Goal: Information Seeking & Learning: Understand process/instructions

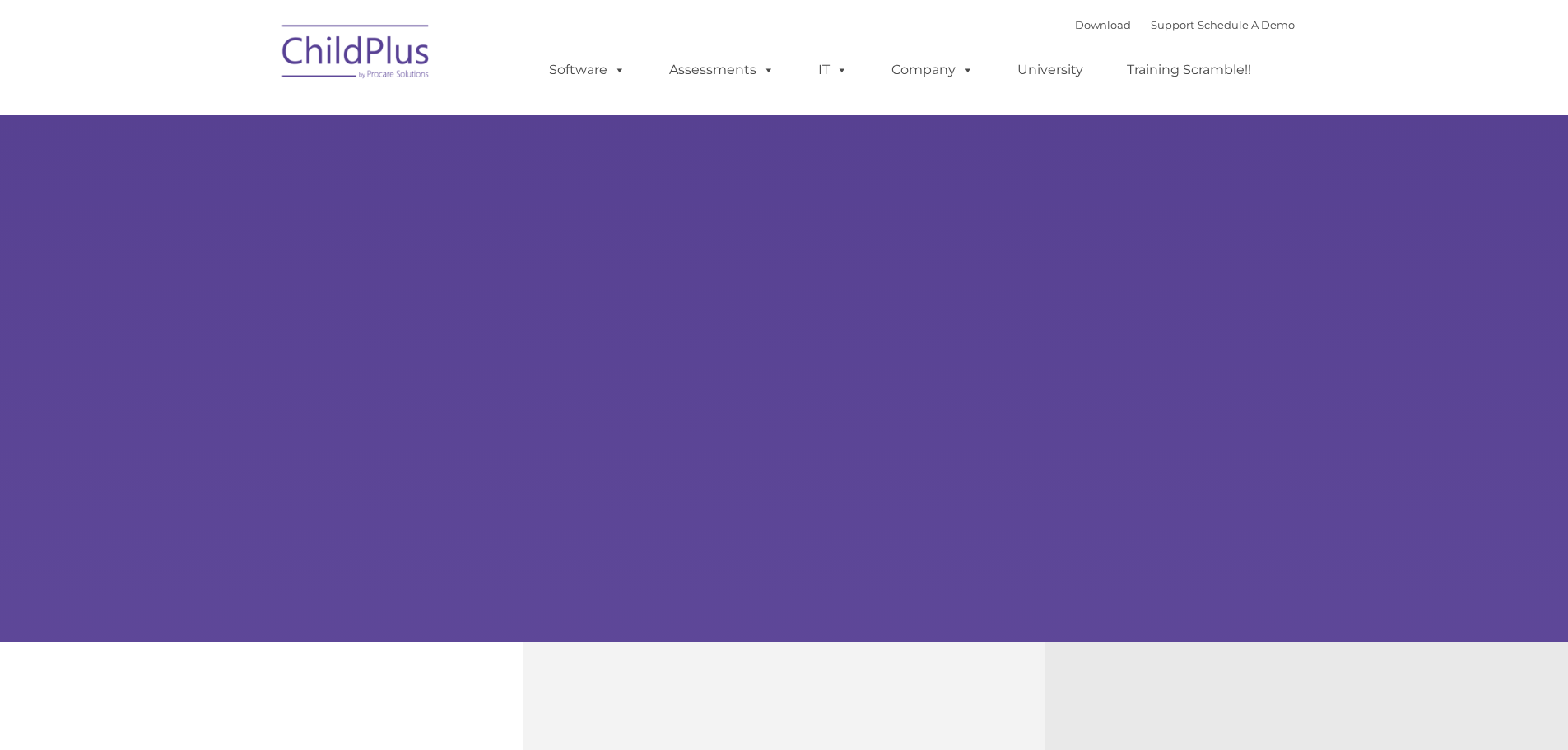
select select "MEDIUM"
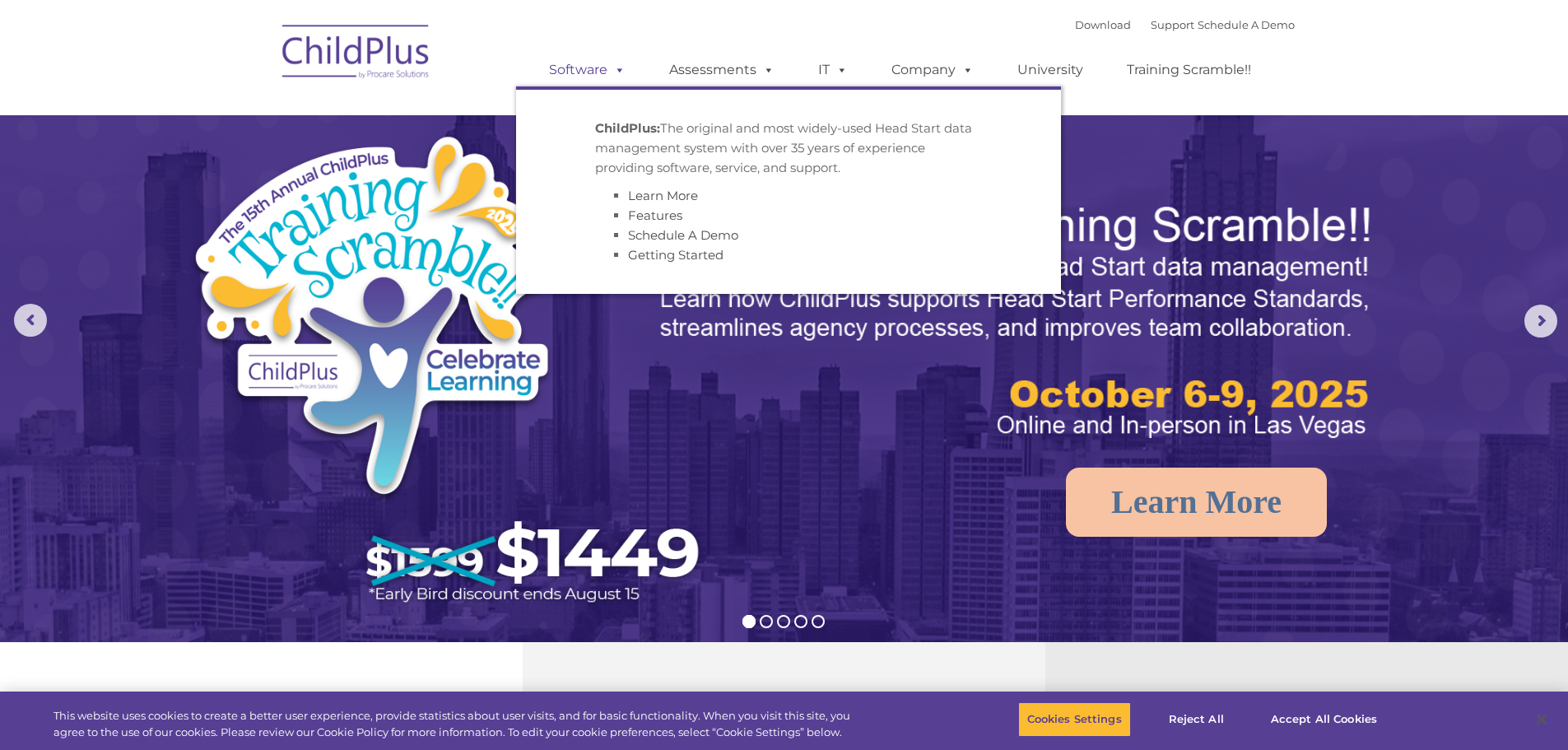
click at [589, 66] on link "Software" at bounding box center [587, 70] width 110 height 33
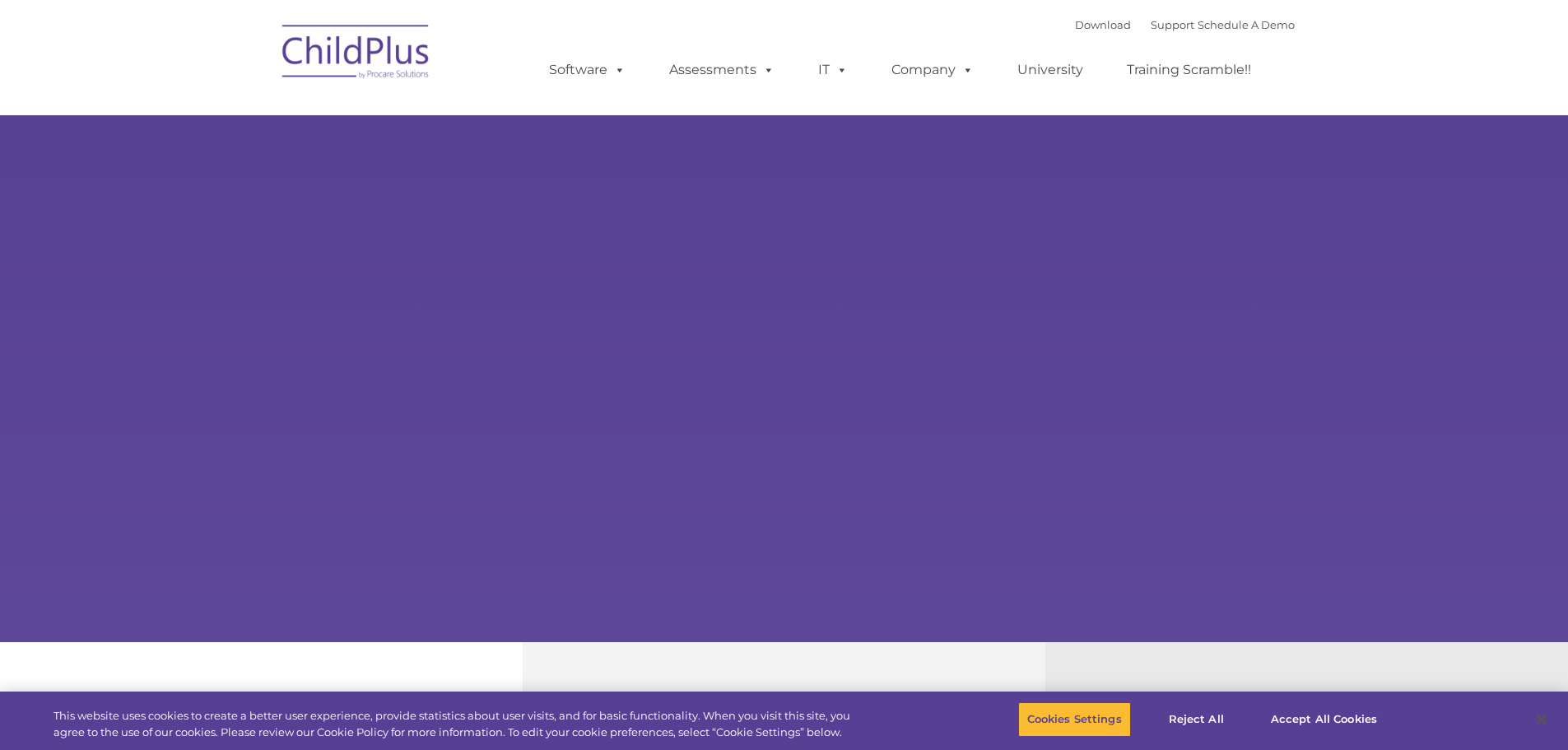
select select "MEDIUM"
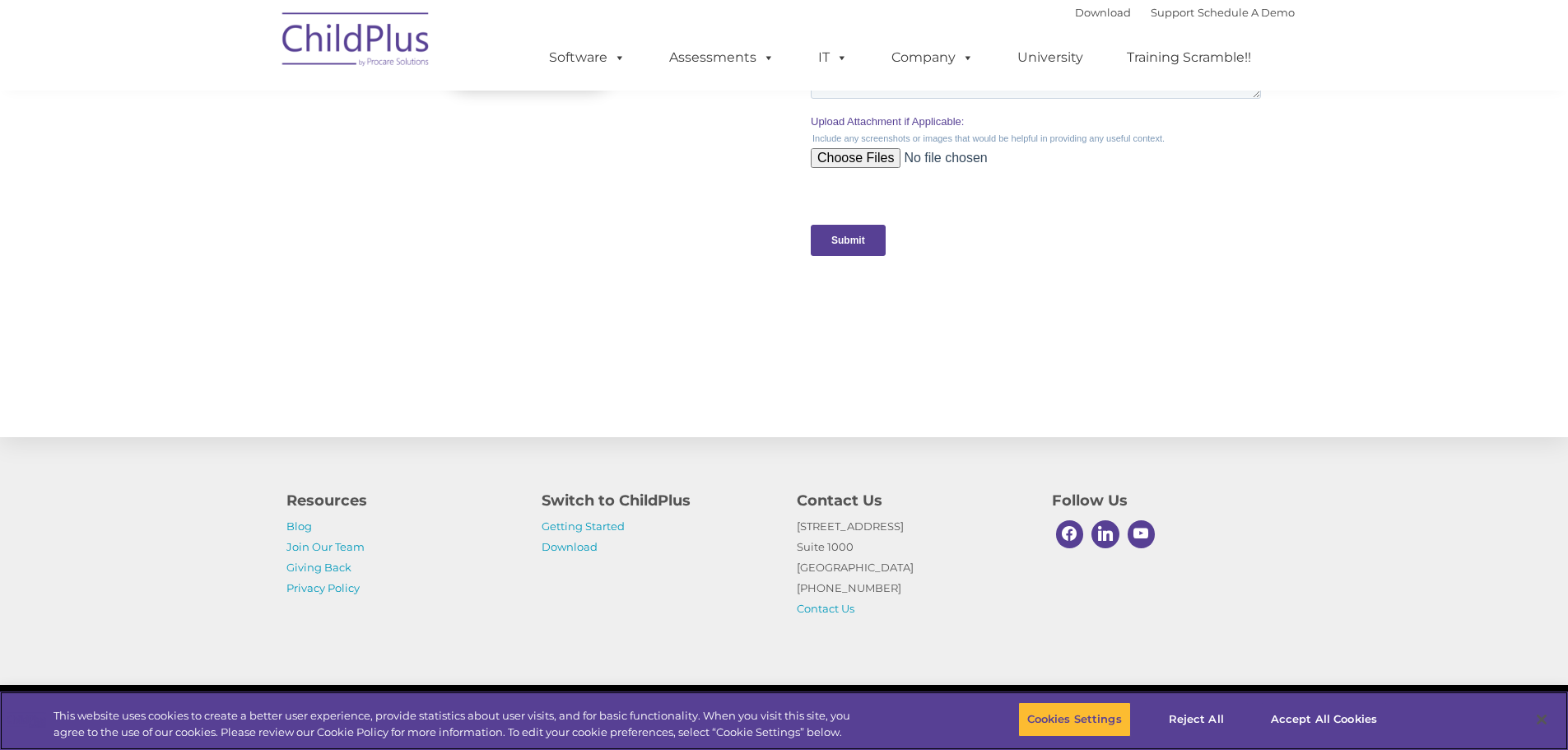
scroll to position [1615, 0]
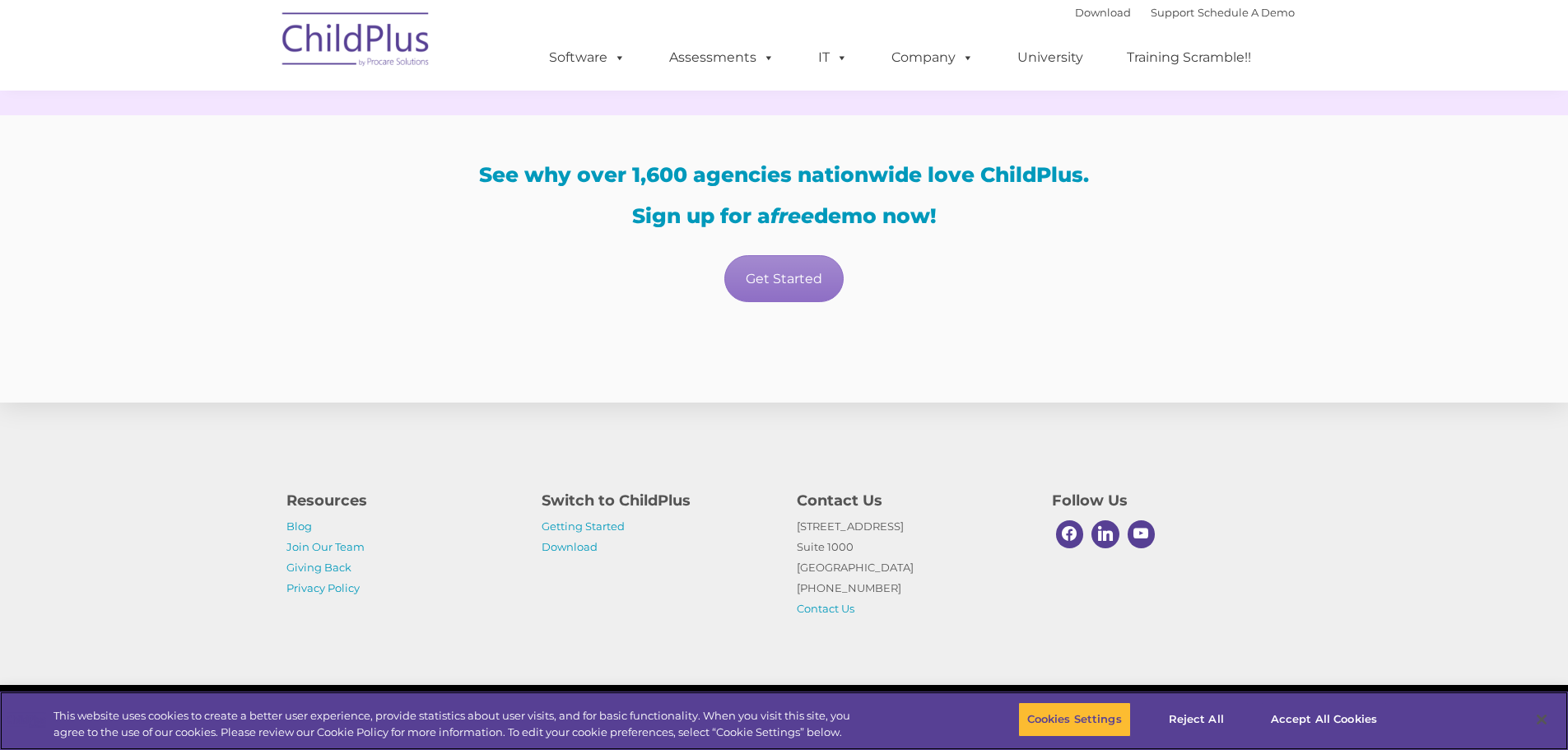
scroll to position [2846, 0]
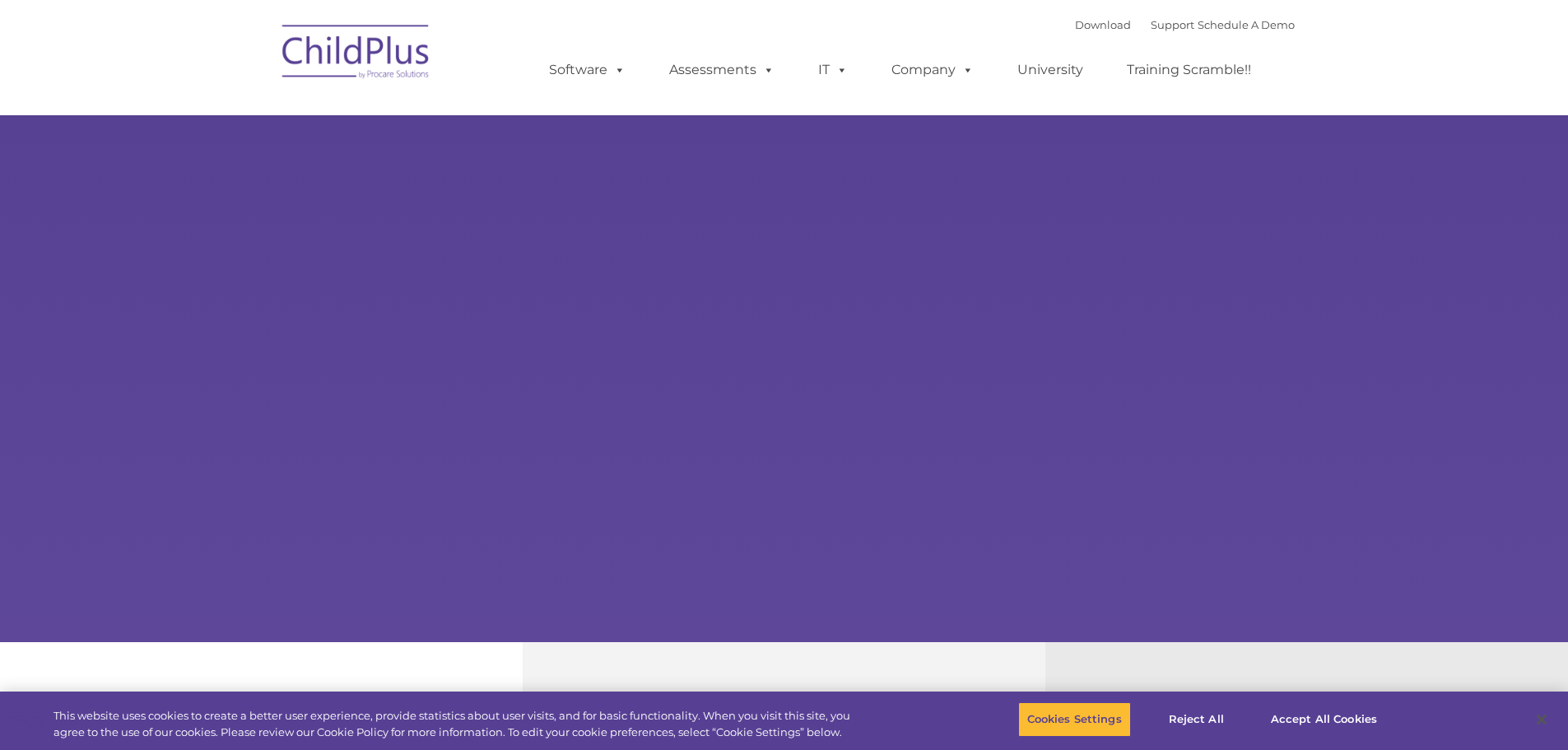
select select "MEDIUM"
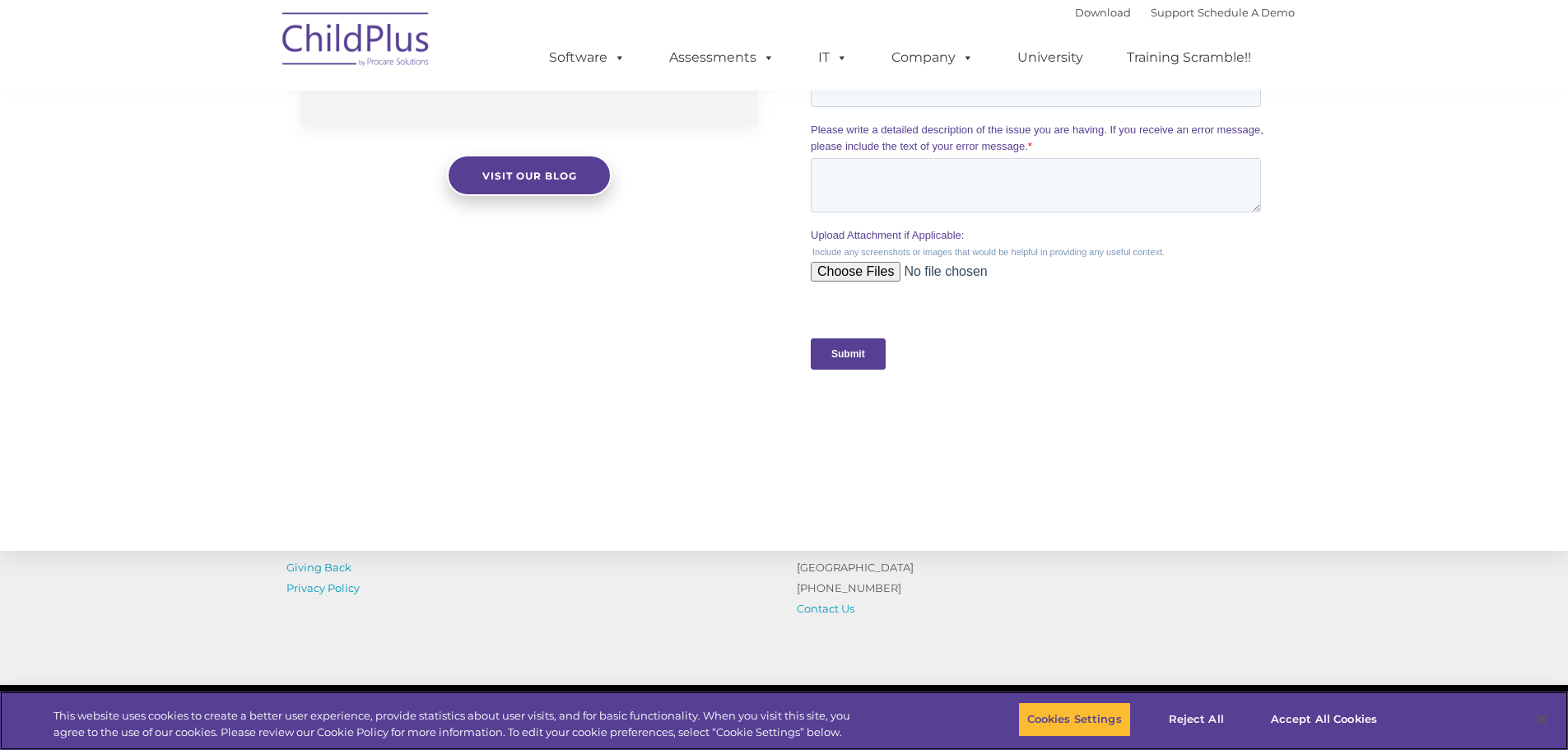
scroll to position [1615, 0]
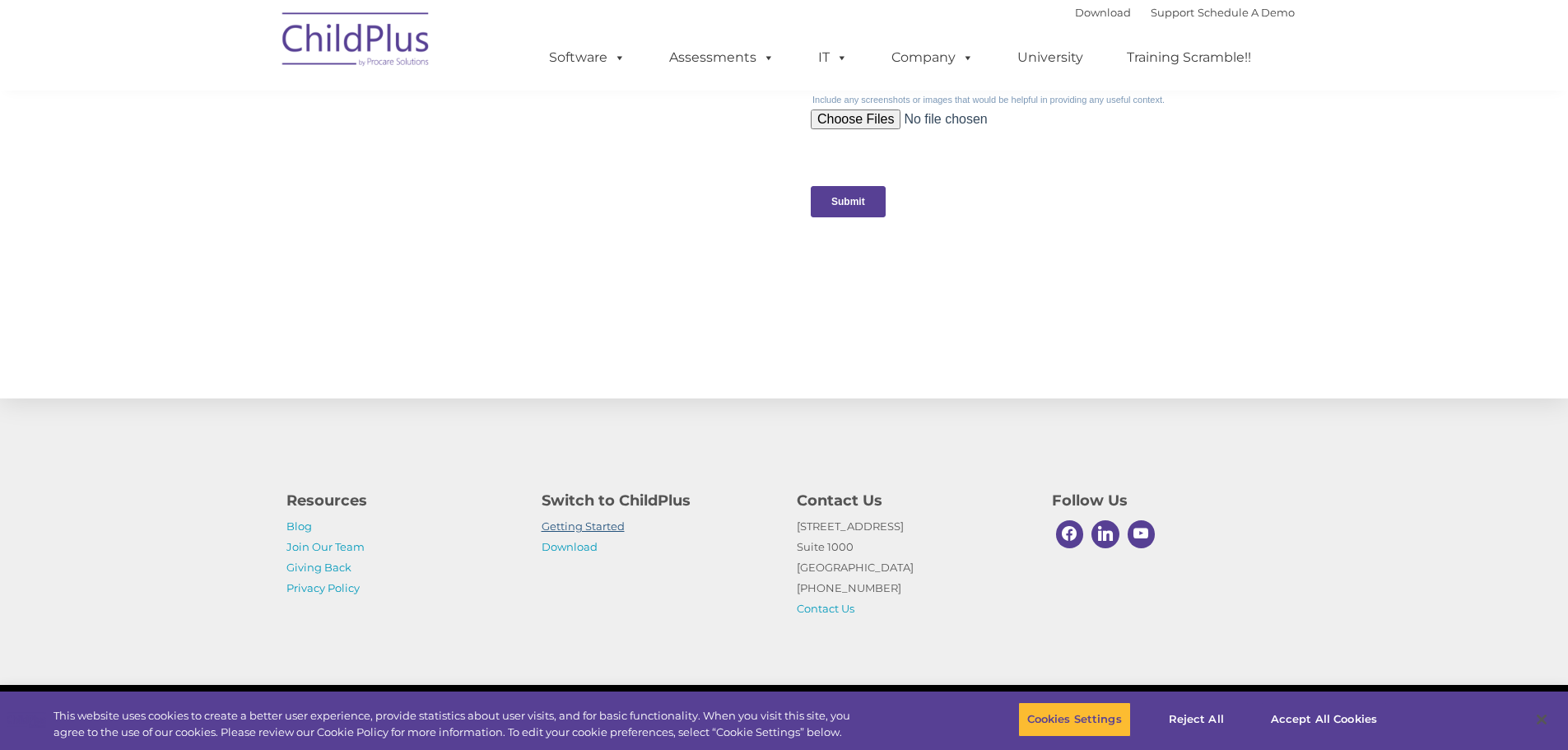
click at [589, 525] on p "Getting Started Download" at bounding box center [656, 537] width 231 height 41
click at [589, 525] on link "Getting Started" at bounding box center [583, 525] width 84 height 13
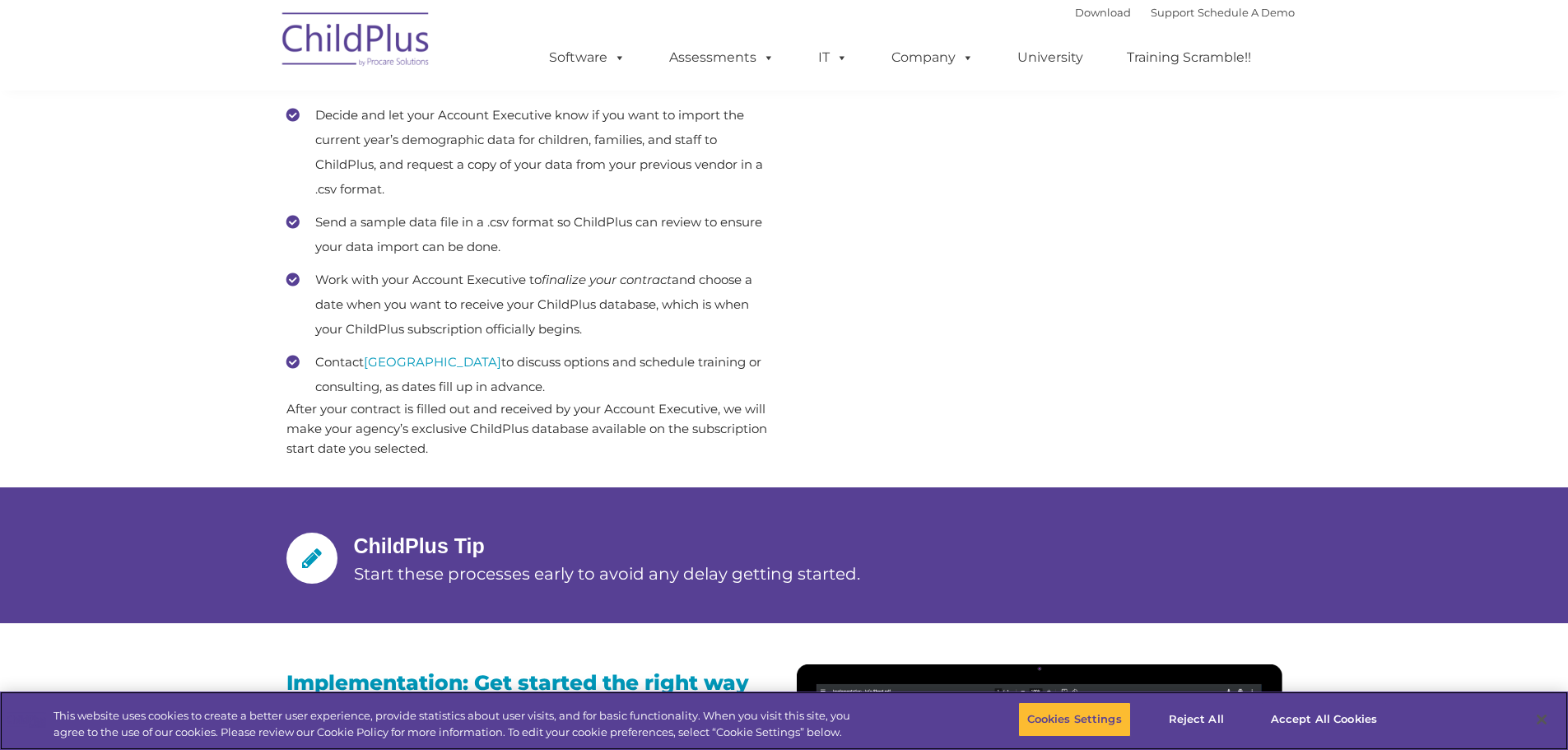
scroll to position [869, 0]
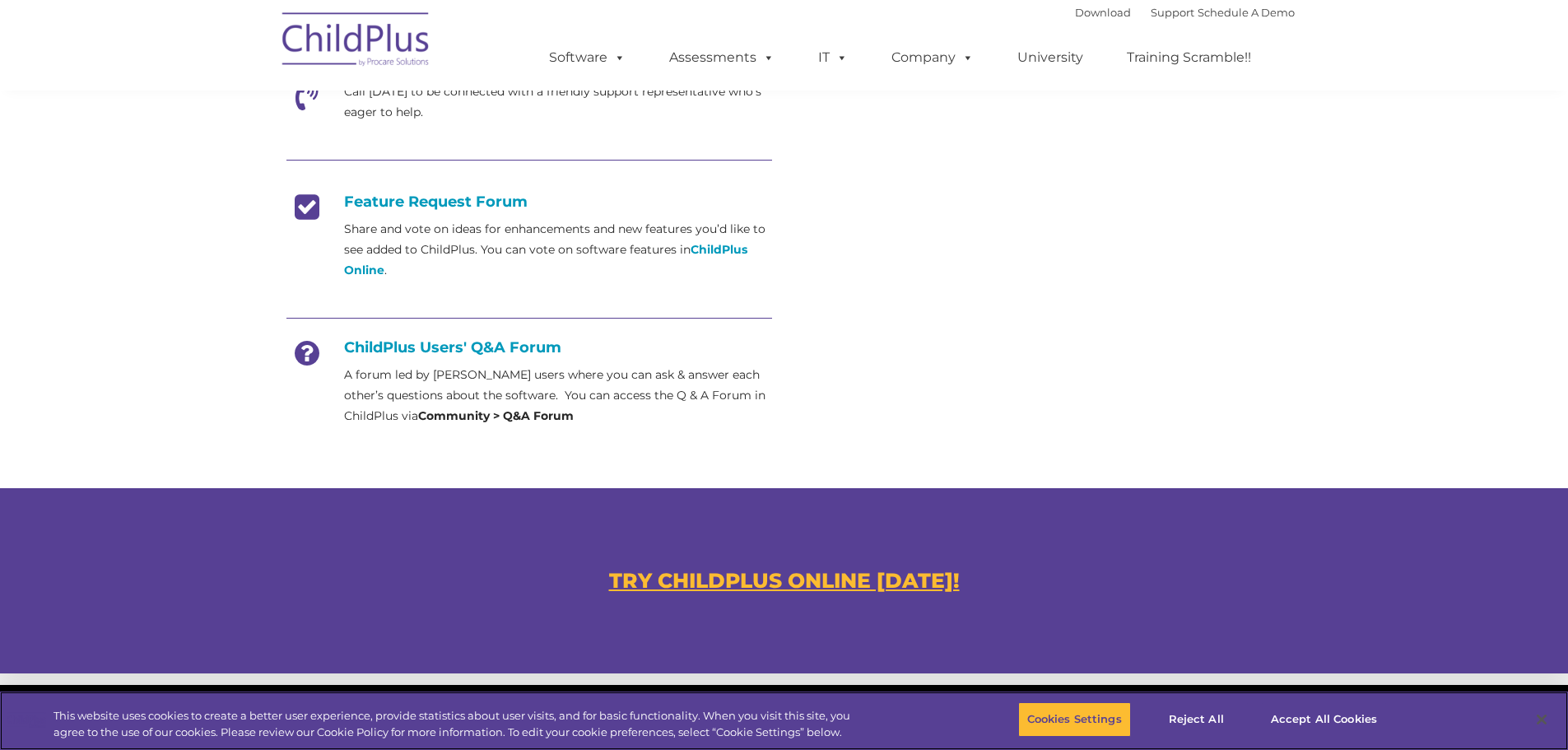
scroll to position [600, 0]
